Goal: Navigation & Orientation: Find specific page/section

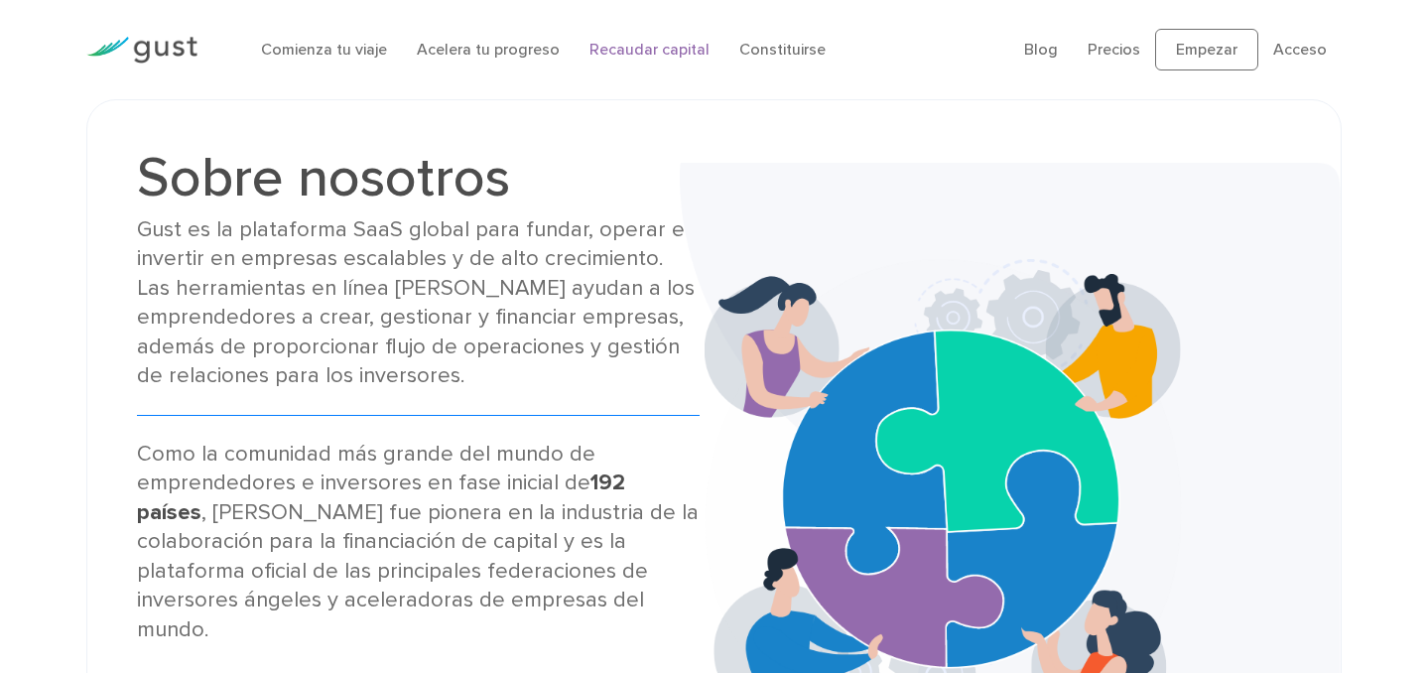
click at [641, 44] on font "Recaudar capital" at bounding box center [649, 49] width 120 height 19
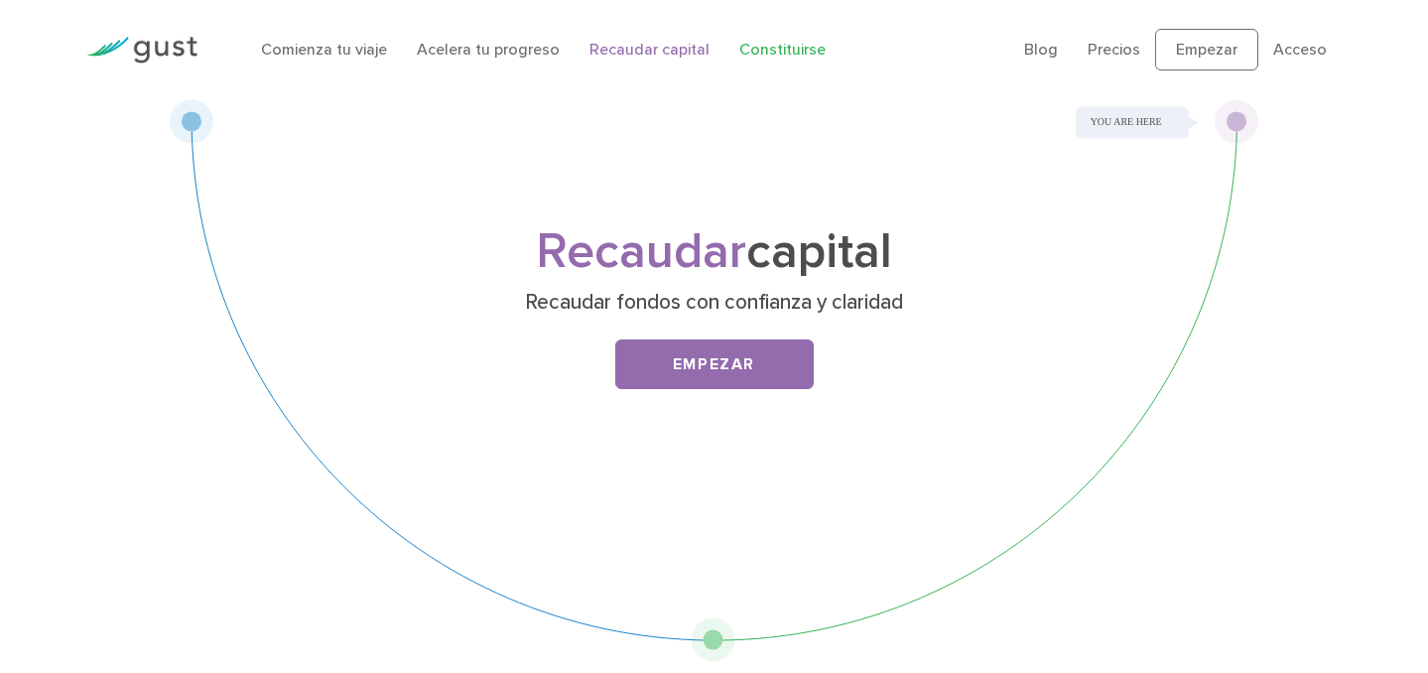
click at [788, 49] on font "Constituirse" at bounding box center [782, 49] width 86 height 19
